Goal: Information Seeking & Learning: Learn about a topic

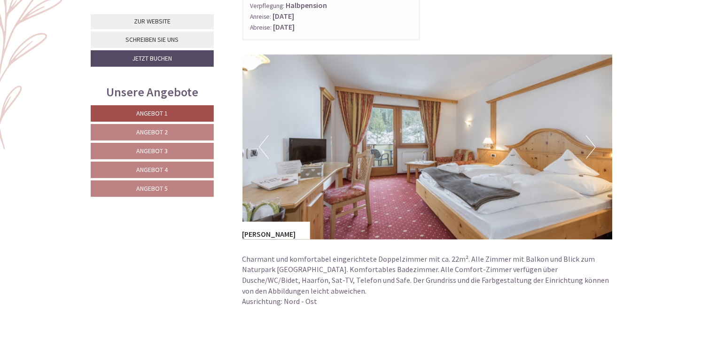
scroll to position [562, 0]
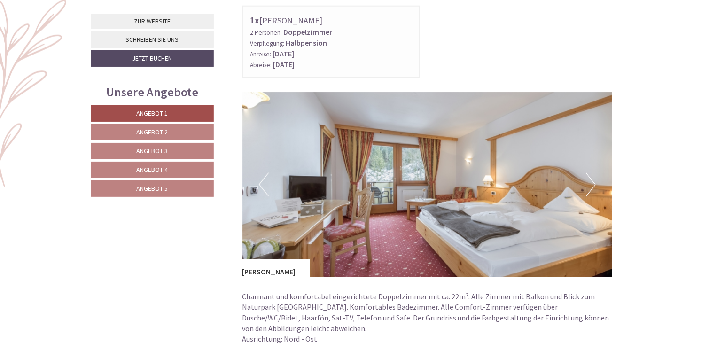
click at [592, 182] on button "Next" at bounding box center [591, 185] width 10 height 24
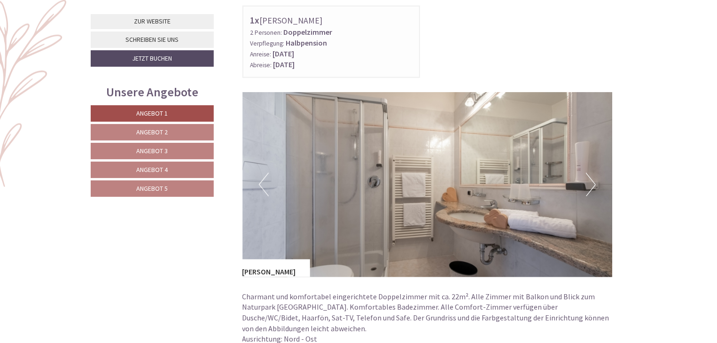
click at [592, 182] on button "Next" at bounding box center [591, 185] width 10 height 24
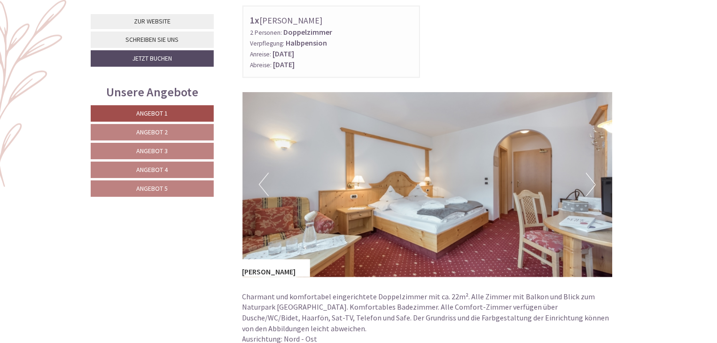
click at [592, 182] on button "Next" at bounding box center [591, 185] width 10 height 24
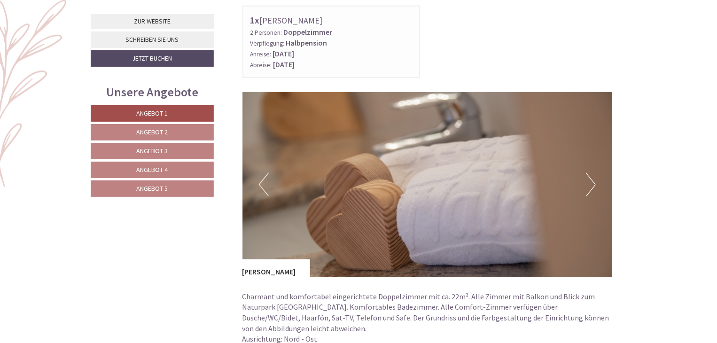
click at [592, 182] on button "Next" at bounding box center [591, 185] width 10 height 24
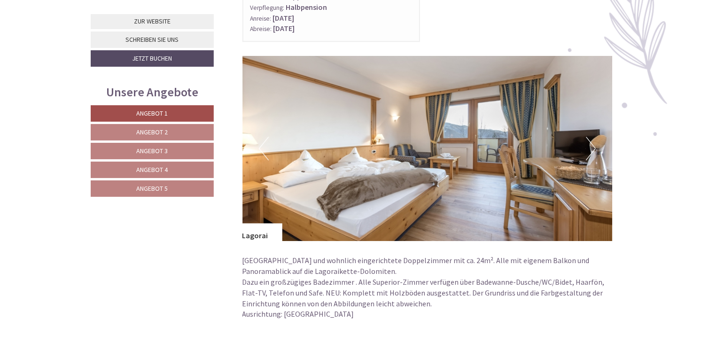
scroll to position [1220, 0]
click at [595, 146] on button "Next" at bounding box center [591, 149] width 10 height 24
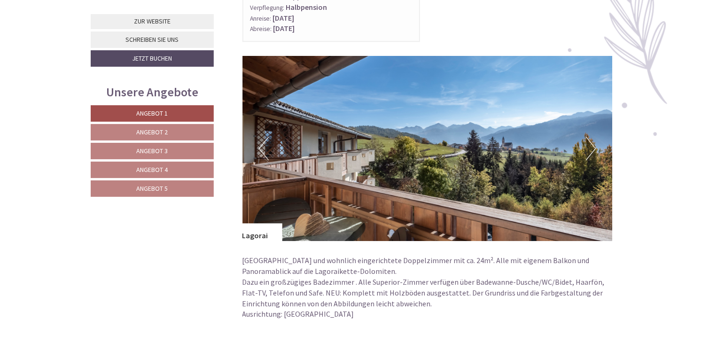
click at [595, 146] on button "Next" at bounding box center [591, 149] width 10 height 24
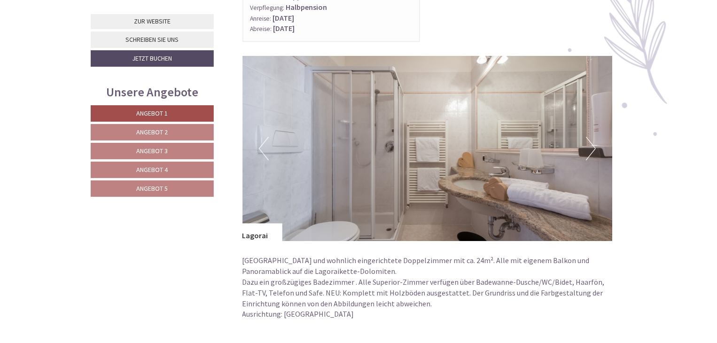
click at [595, 146] on button "Next" at bounding box center [591, 149] width 10 height 24
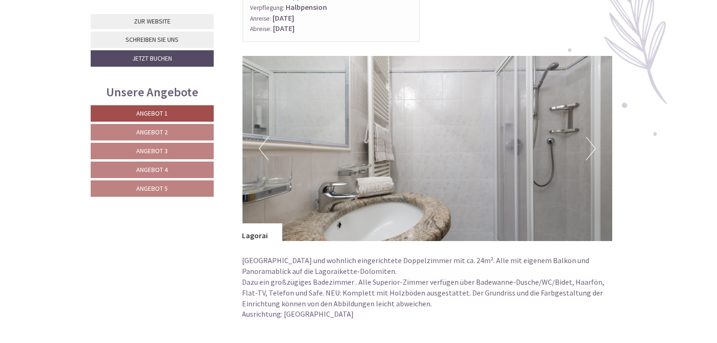
click at [595, 146] on button "Next" at bounding box center [591, 149] width 10 height 24
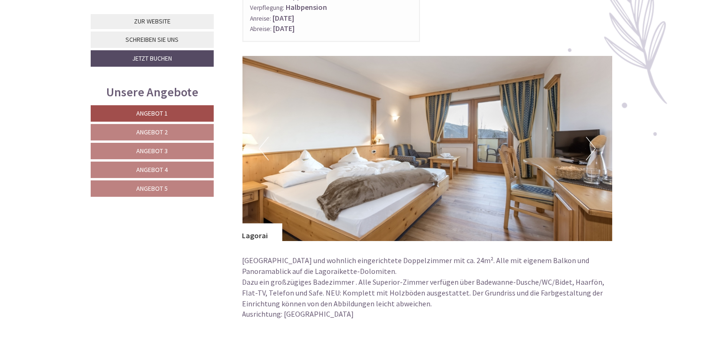
click at [595, 146] on button "Next" at bounding box center [591, 149] width 10 height 24
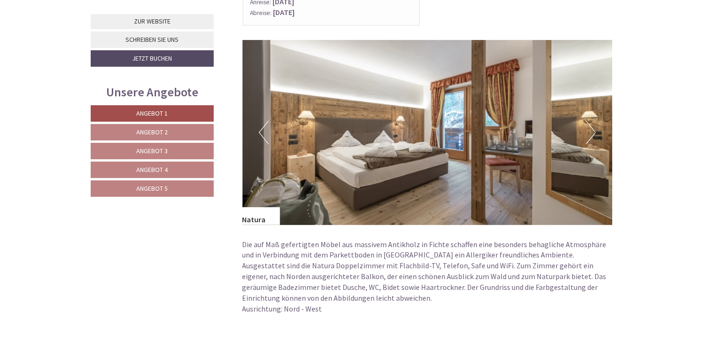
scroll to position [1879, 0]
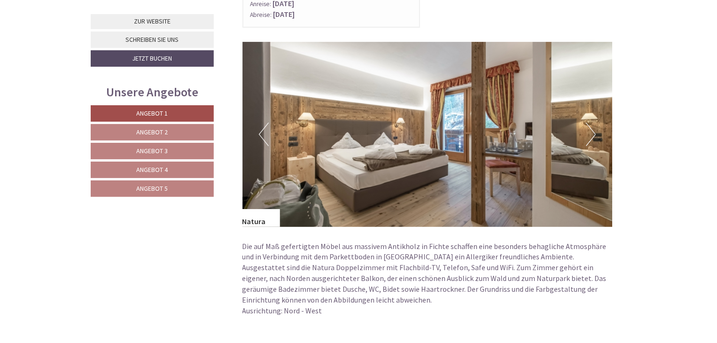
click at [593, 130] on button "Next" at bounding box center [591, 135] width 10 height 24
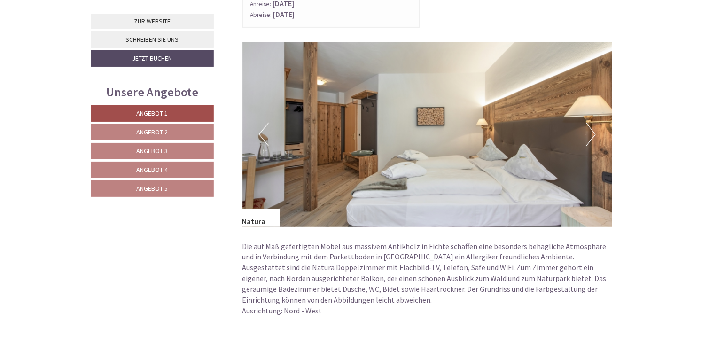
click at [593, 130] on button "Next" at bounding box center [591, 135] width 10 height 24
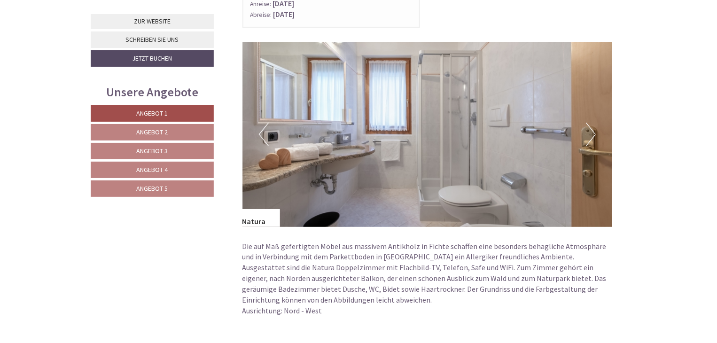
click at [593, 130] on button "Next" at bounding box center [591, 135] width 10 height 24
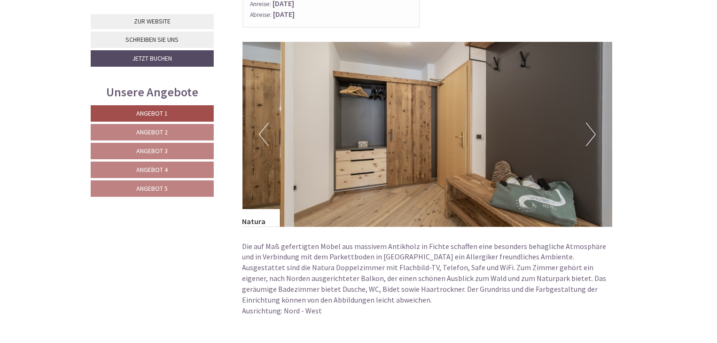
click at [593, 130] on button "Next" at bounding box center [591, 135] width 10 height 24
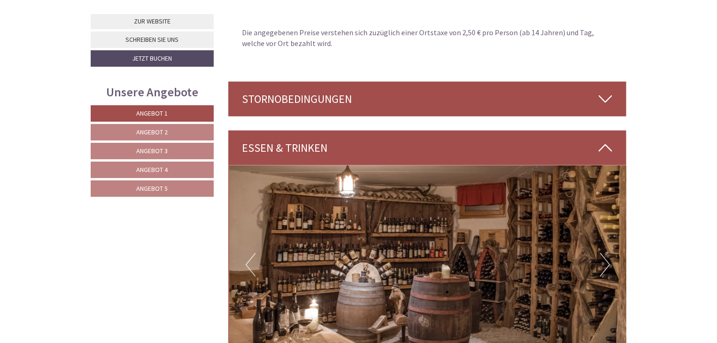
scroll to position [2443, 0]
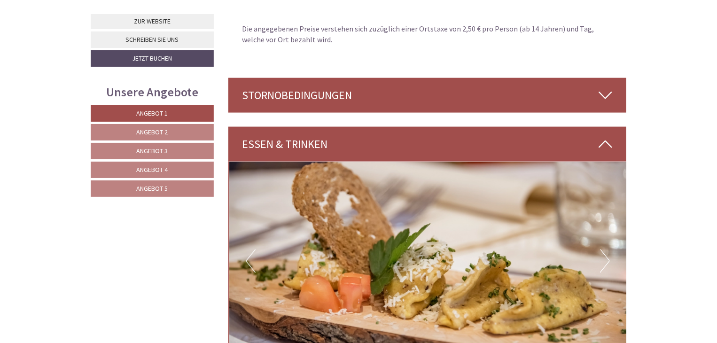
click at [607, 90] on icon at bounding box center [606, 95] width 14 height 16
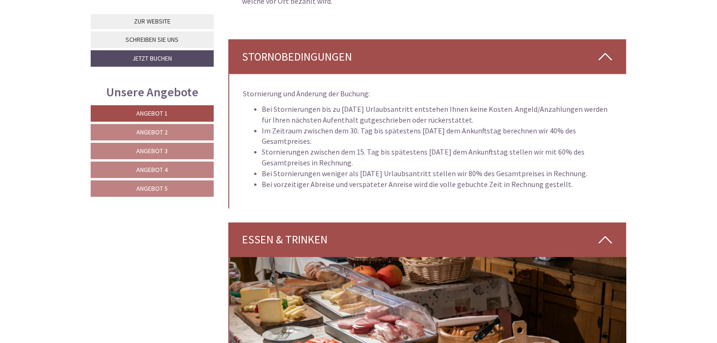
scroll to position [2631, 0]
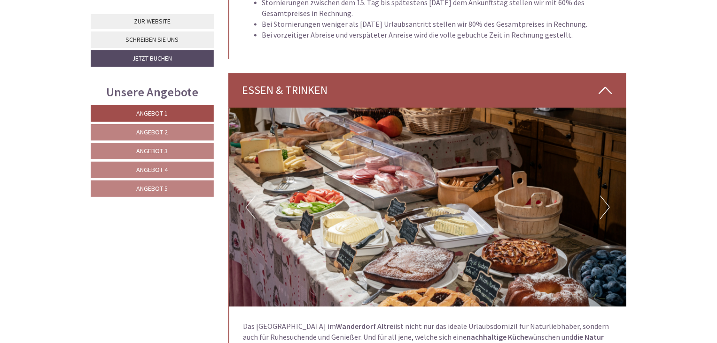
click at [608, 203] on button "Next" at bounding box center [605, 208] width 10 height 24
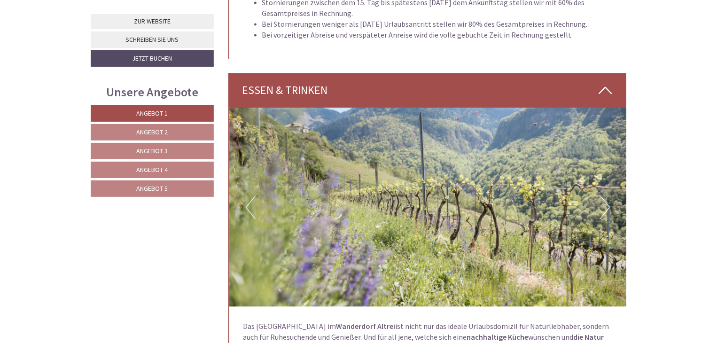
click at [608, 203] on button "Next" at bounding box center [605, 208] width 10 height 24
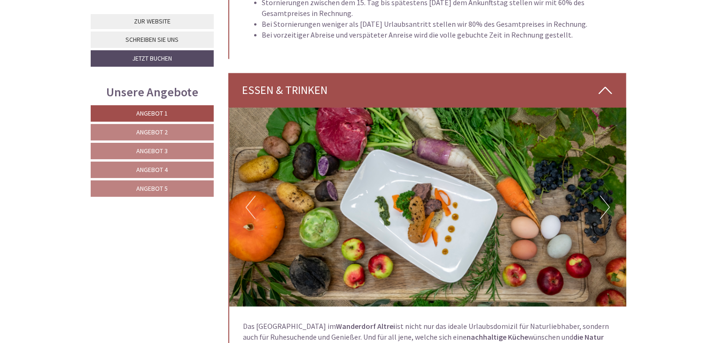
click at [608, 203] on button "Next" at bounding box center [605, 208] width 10 height 24
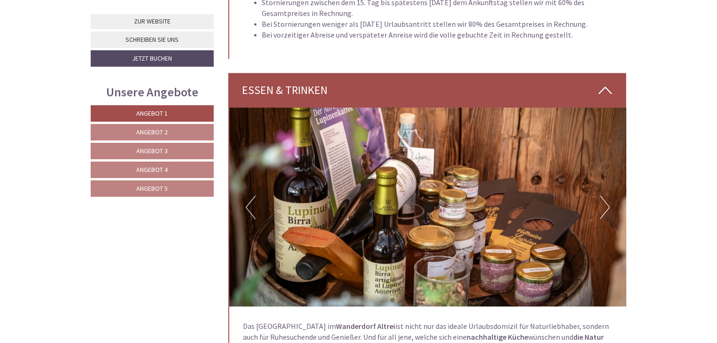
click at [608, 203] on button "Next" at bounding box center [605, 208] width 10 height 24
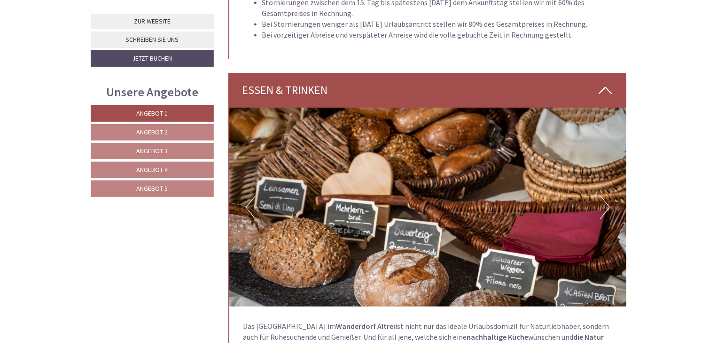
click at [608, 203] on button "Next" at bounding box center [605, 208] width 10 height 24
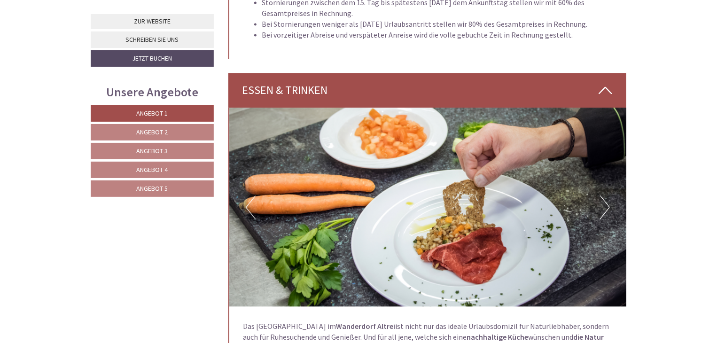
click at [608, 203] on button "Next" at bounding box center [605, 208] width 10 height 24
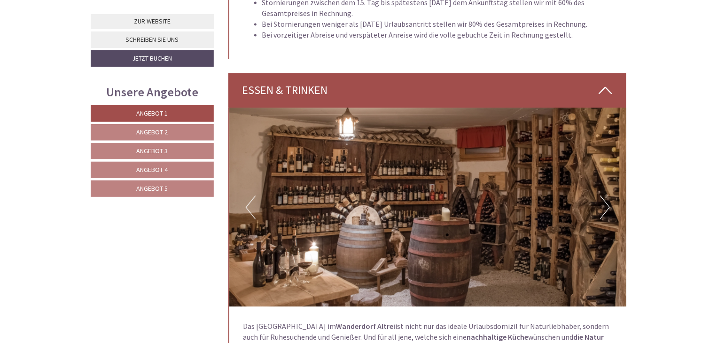
click at [608, 203] on button "Next" at bounding box center [605, 208] width 10 height 24
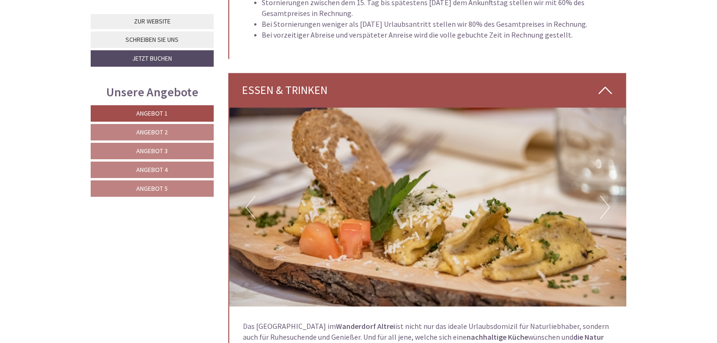
click at [608, 203] on button "Next" at bounding box center [605, 208] width 10 height 24
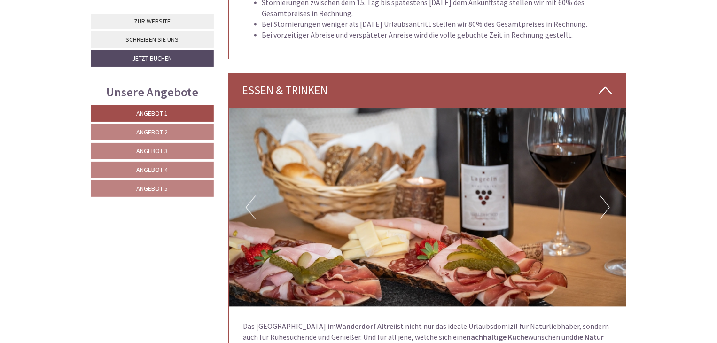
click at [608, 203] on button "Next" at bounding box center [605, 208] width 10 height 24
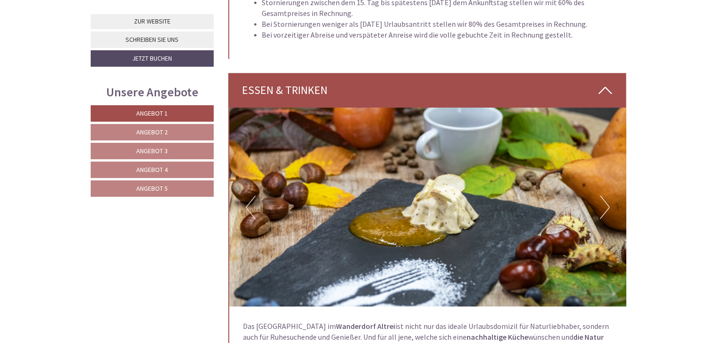
click at [608, 203] on button "Next" at bounding box center [605, 208] width 10 height 24
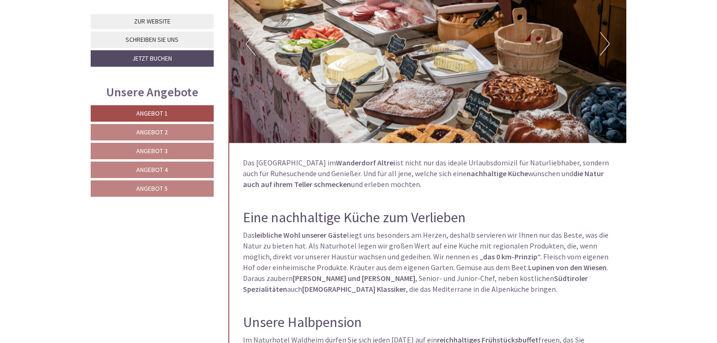
scroll to position [2819, 0]
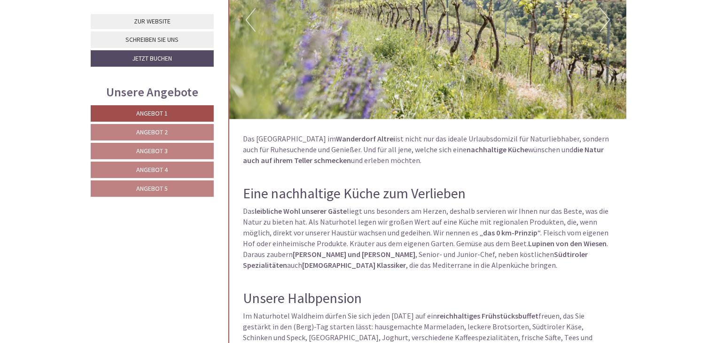
click at [178, 188] on link "Angebot 5" at bounding box center [152, 189] width 123 height 16
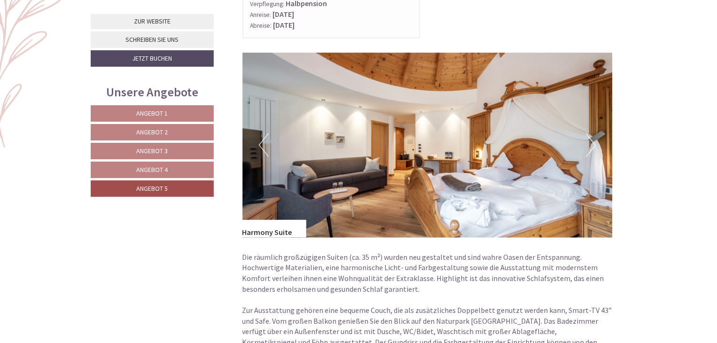
scroll to position [600, 0]
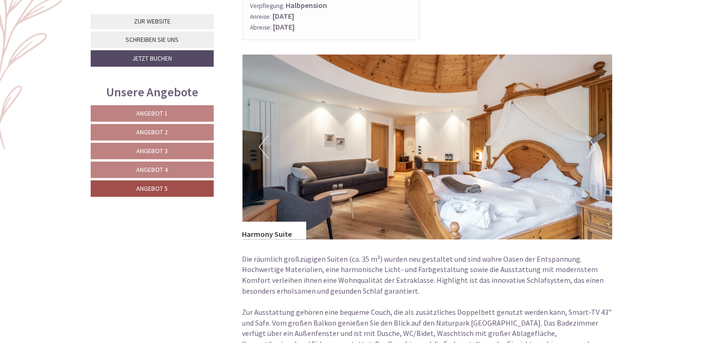
click at [596, 143] on button "Next" at bounding box center [591, 147] width 10 height 24
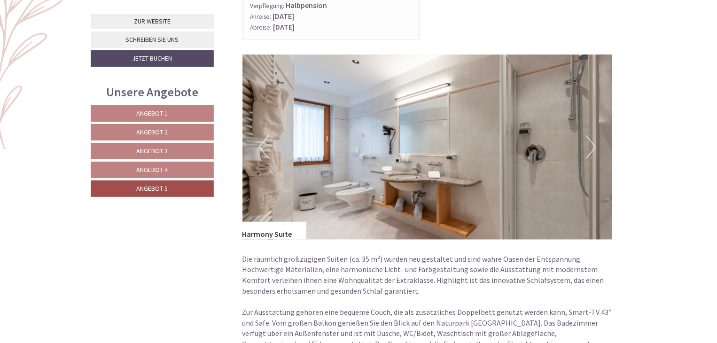
click at [594, 143] on button "Next" at bounding box center [591, 147] width 10 height 24
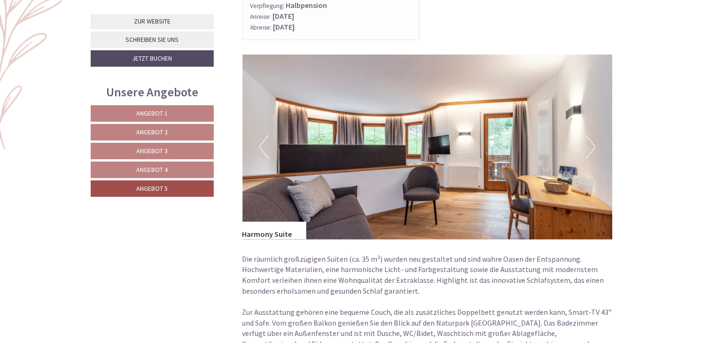
click at [594, 143] on button "Next" at bounding box center [591, 147] width 10 height 24
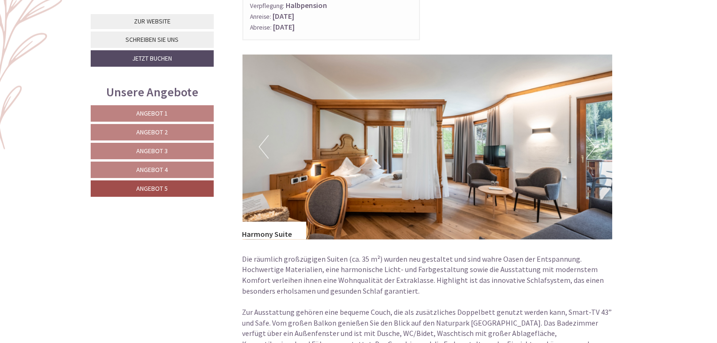
click at [593, 143] on button "Next" at bounding box center [591, 147] width 10 height 24
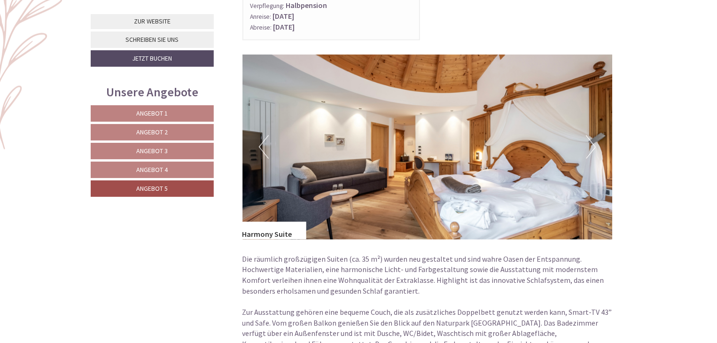
click at [593, 143] on button "Next" at bounding box center [591, 147] width 10 height 24
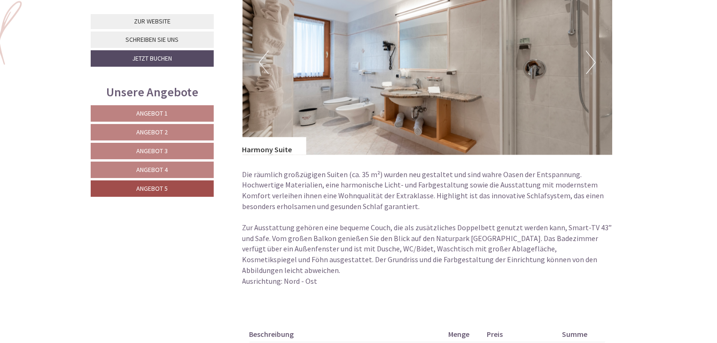
scroll to position [882, 0]
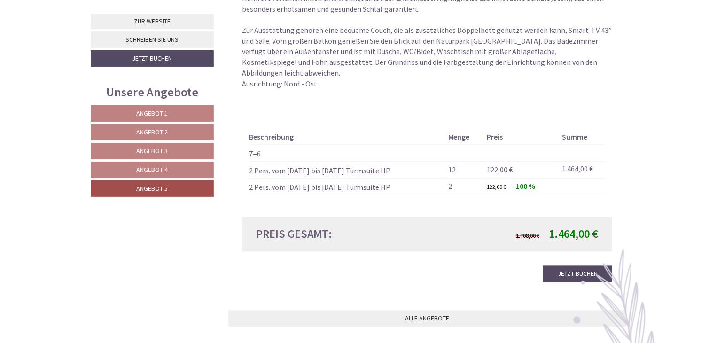
click at [161, 169] on span "Angebot 4" at bounding box center [152, 169] width 31 height 8
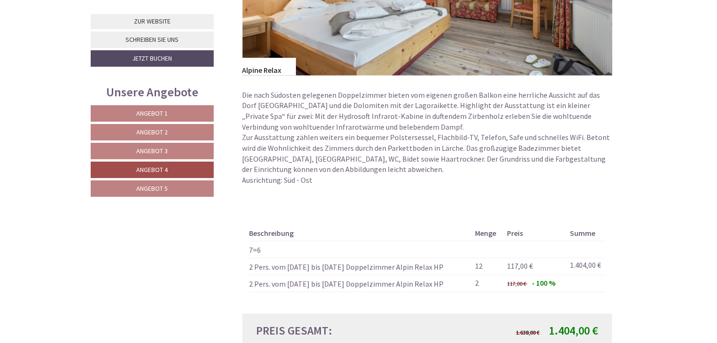
scroll to position [600, 0]
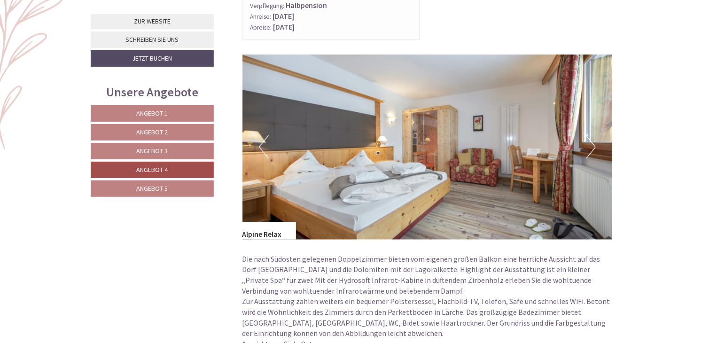
click at [152, 147] on span "Angebot 3" at bounding box center [152, 151] width 31 height 8
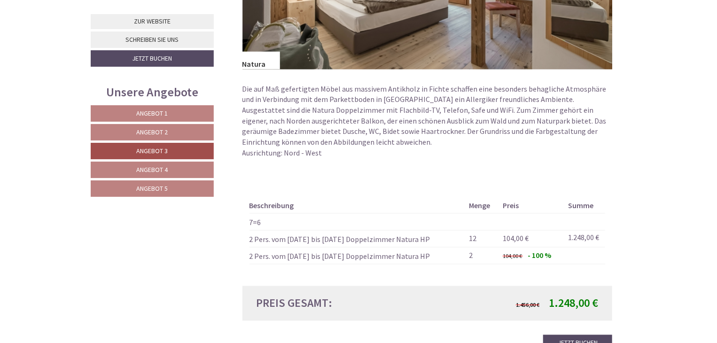
scroll to position [835, 0]
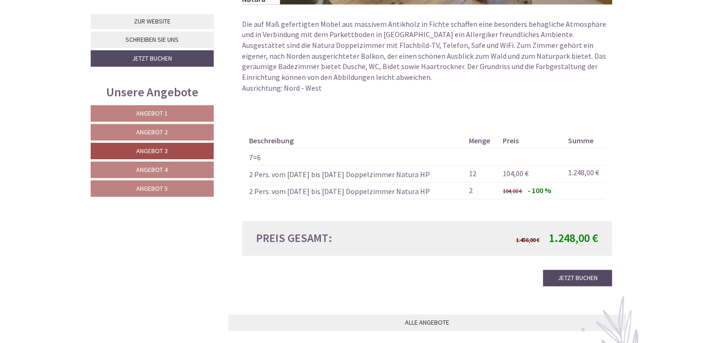
click at [181, 130] on link "Angebot 2" at bounding box center [152, 132] width 123 height 16
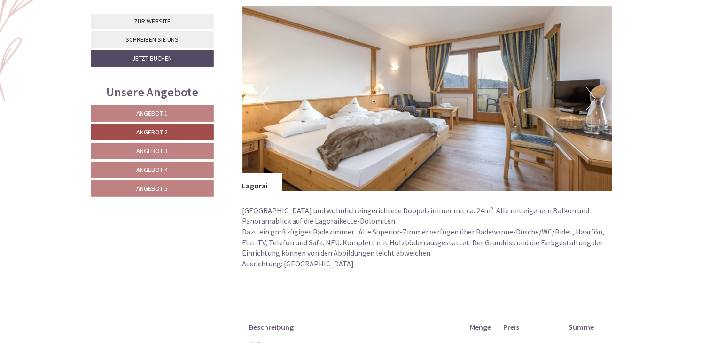
scroll to position [647, 0]
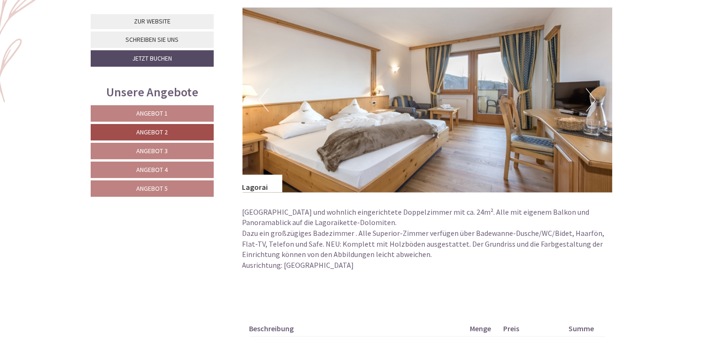
click at [158, 111] on span "Angebot 1" at bounding box center [152, 113] width 31 height 8
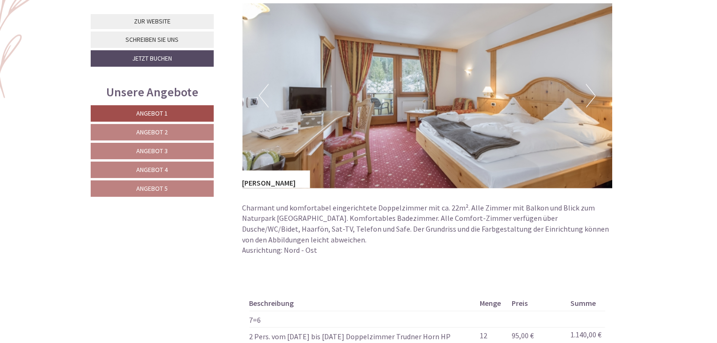
scroll to position [600, 0]
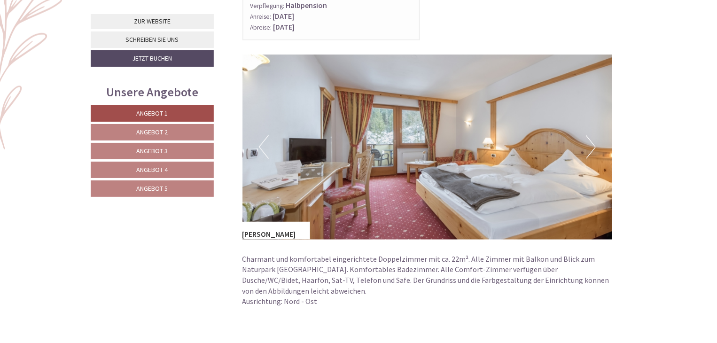
click at [594, 145] on button "Next" at bounding box center [591, 147] width 10 height 24
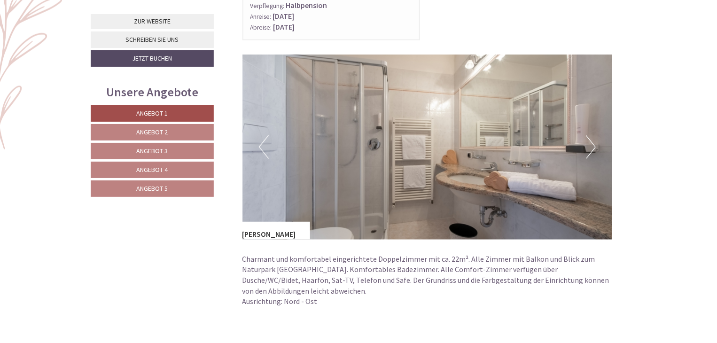
click at [594, 145] on button "Next" at bounding box center [591, 147] width 10 height 24
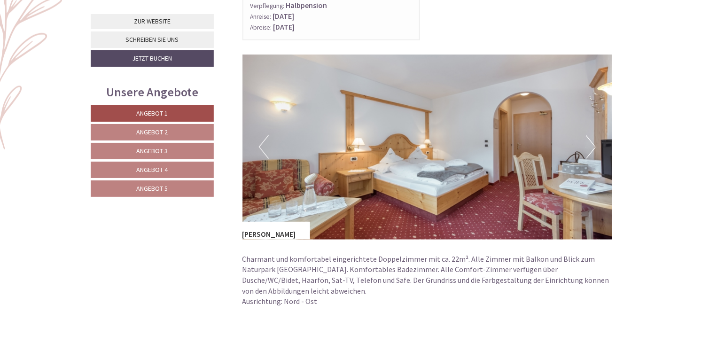
click at [594, 145] on button "Next" at bounding box center [591, 147] width 10 height 24
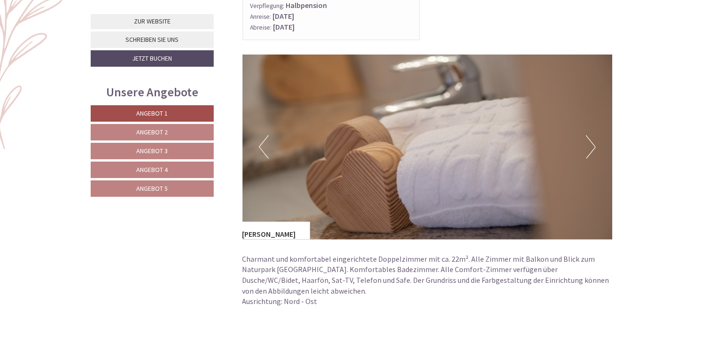
click at [594, 145] on button "Next" at bounding box center [591, 147] width 10 height 24
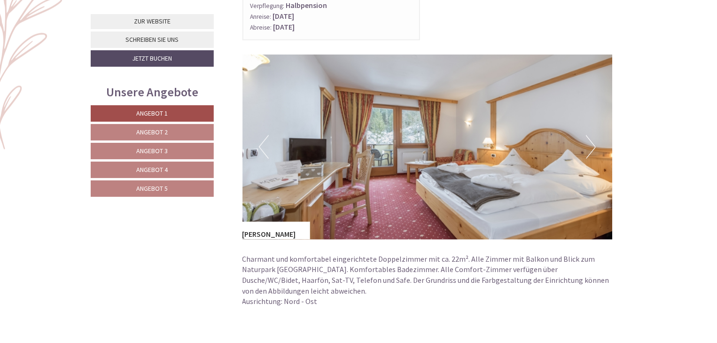
click at [594, 145] on button "Next" at bounding box center [591, 147] width 10 height 24
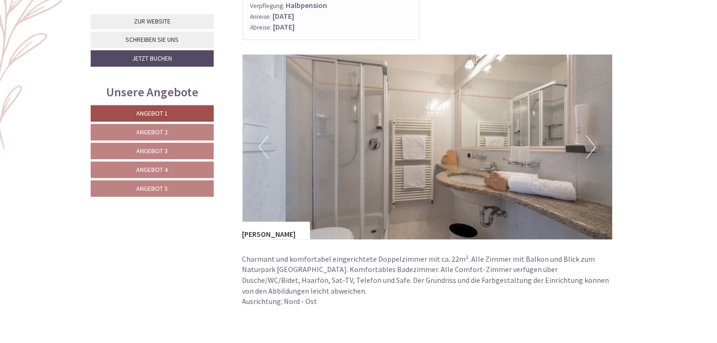
click at [594, 145] on button "Next" at bounding box center [591, 147] width 10 height 24
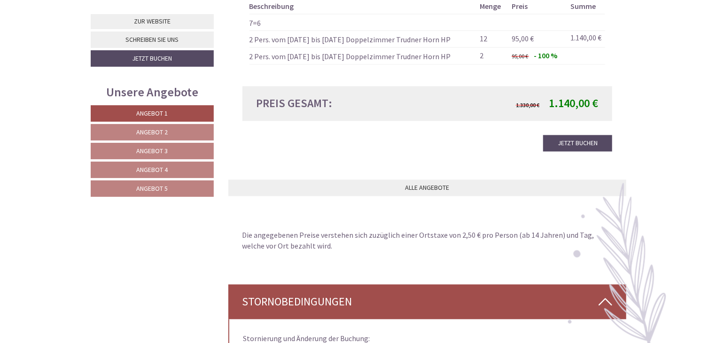
scroll to position [835, 0]
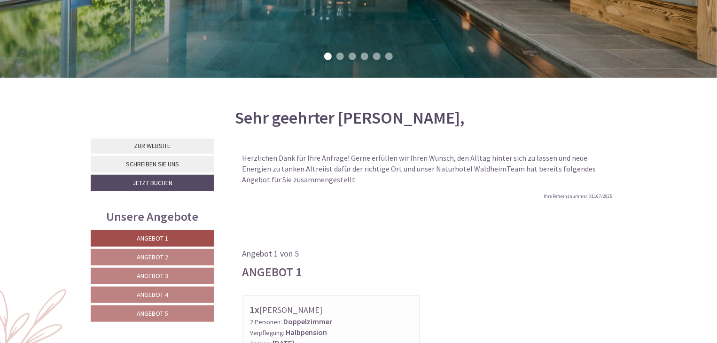
scroll to position [282, 0]
